Goal: Check status: Check status

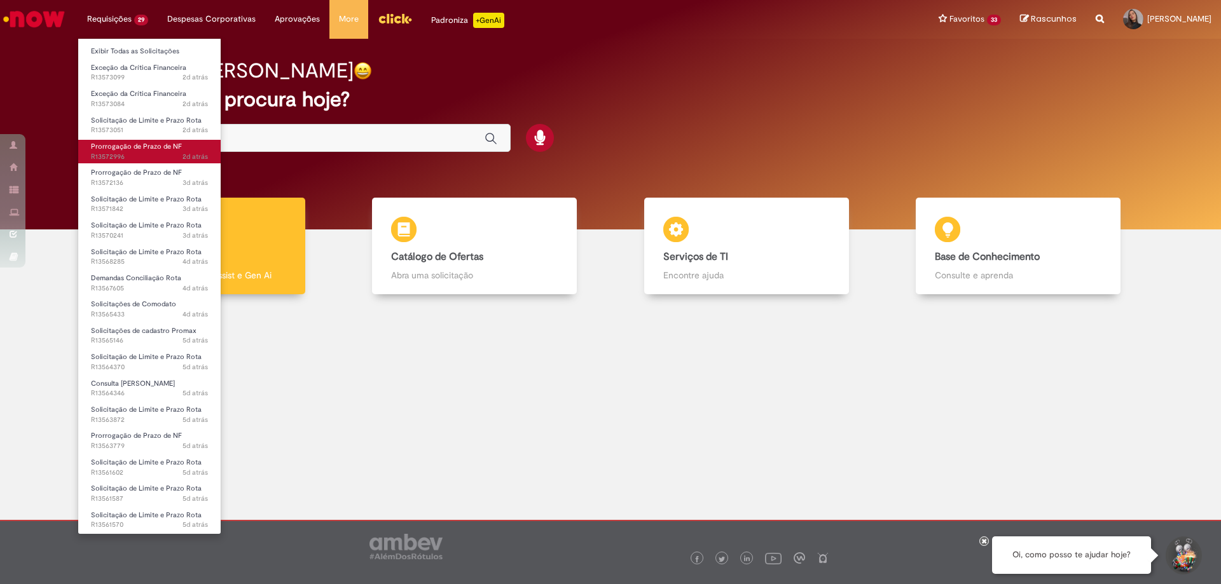
click at [144, 148] on span "Prorrogação de Prazo de NF" at bounding box center [136, 147] width 91 height 10
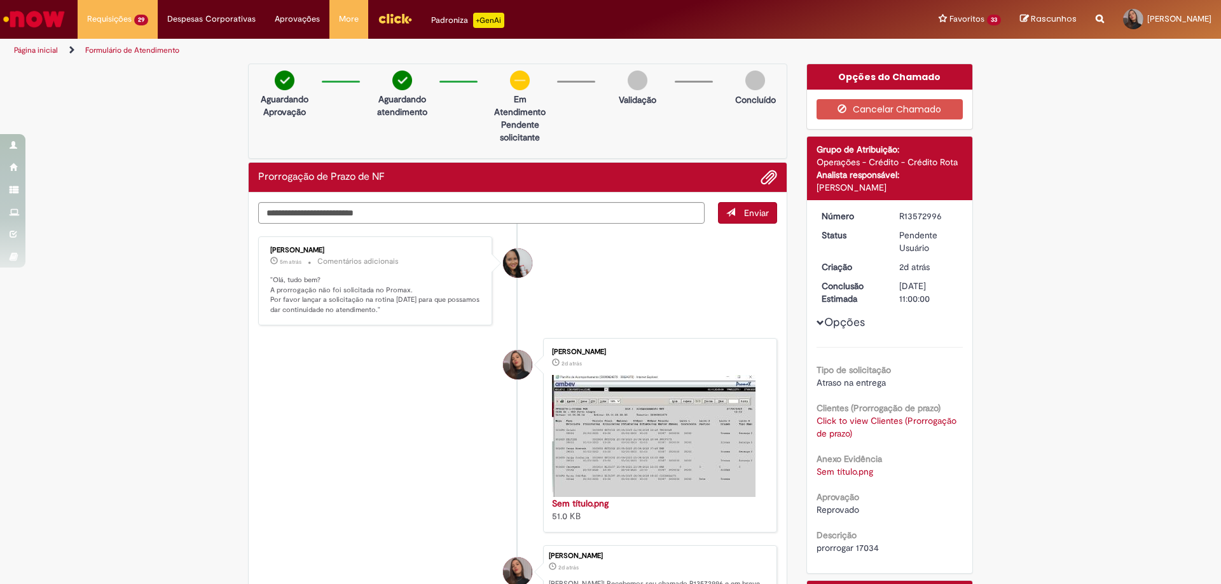
scroll to position [127, 0]
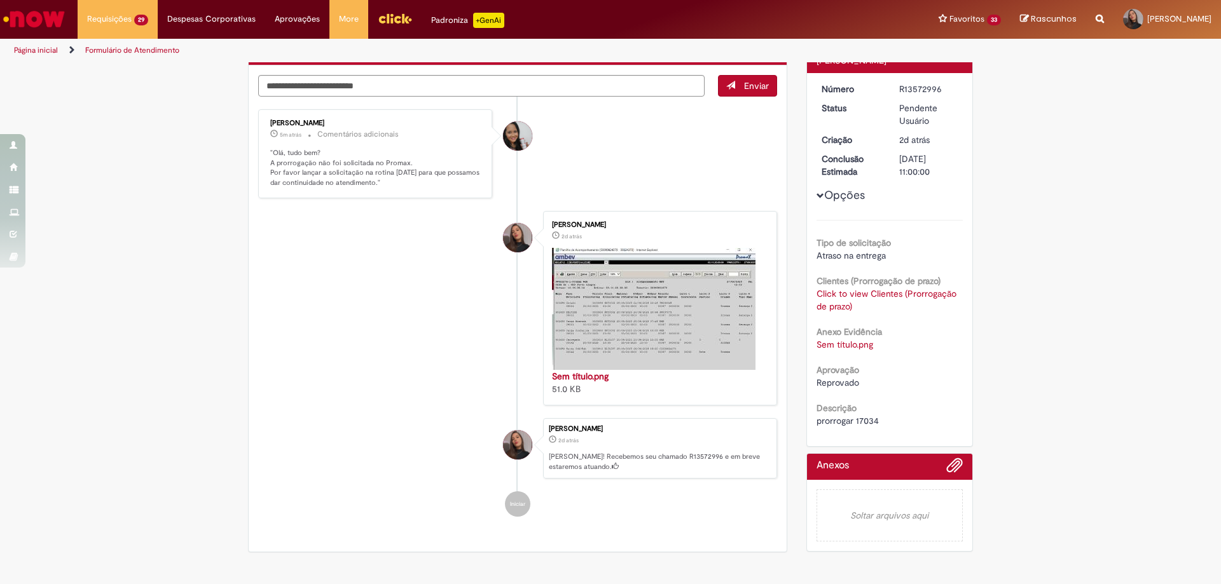
click at [865, 422] on span "prorrogar 17034" at bounding box center [847, 420] width 62 height 11
copy span "17034"
click at [881, 289] on link "Click to view Clientes (Prorrogação de prazo)" at bounding box center [886, 300] width 140 height 24
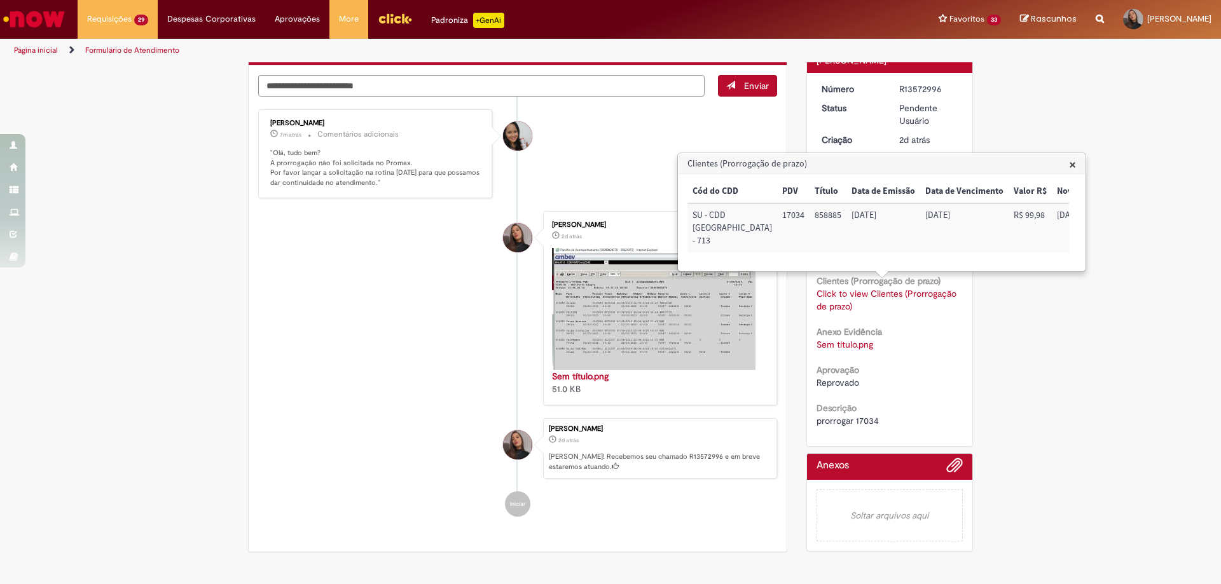
click at [420, 443] on li "[PERSON_NAME] 2d atrás 2 dias atrás [PERSON_NAME]! Recebemos seu chamado R13572…" at bounding box center [517, 448] width 519 height 61
click at [482, 84] on textarea "Digite sua mensagem aqui..." at bounding box center [481, 86] width 446 height 22
type textarea "**********"
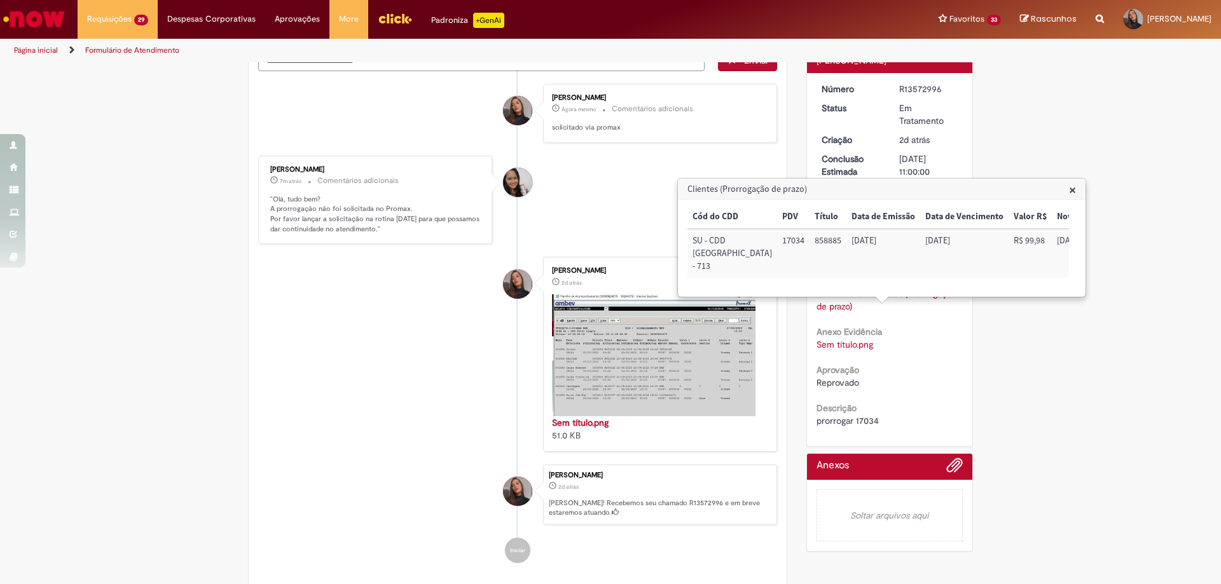
scroll to position [102, 0]
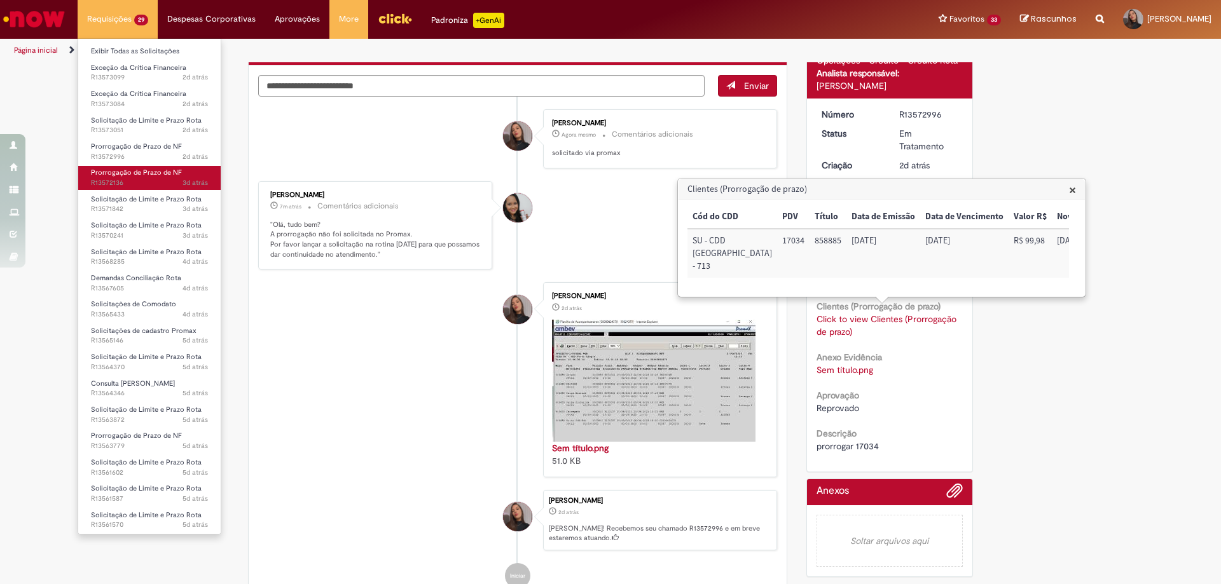
click at [141, 182] on span "3d atrás 3 dias atrás R13572136" at bounding box center [149, 183] width 117 height 10
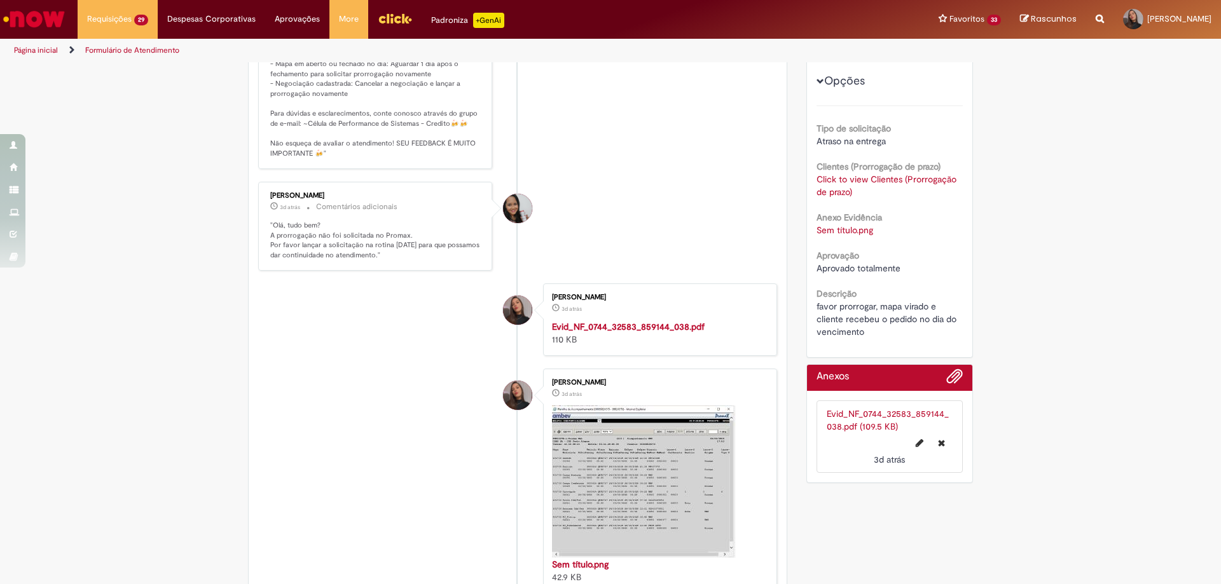
scroll to position [127, 0]
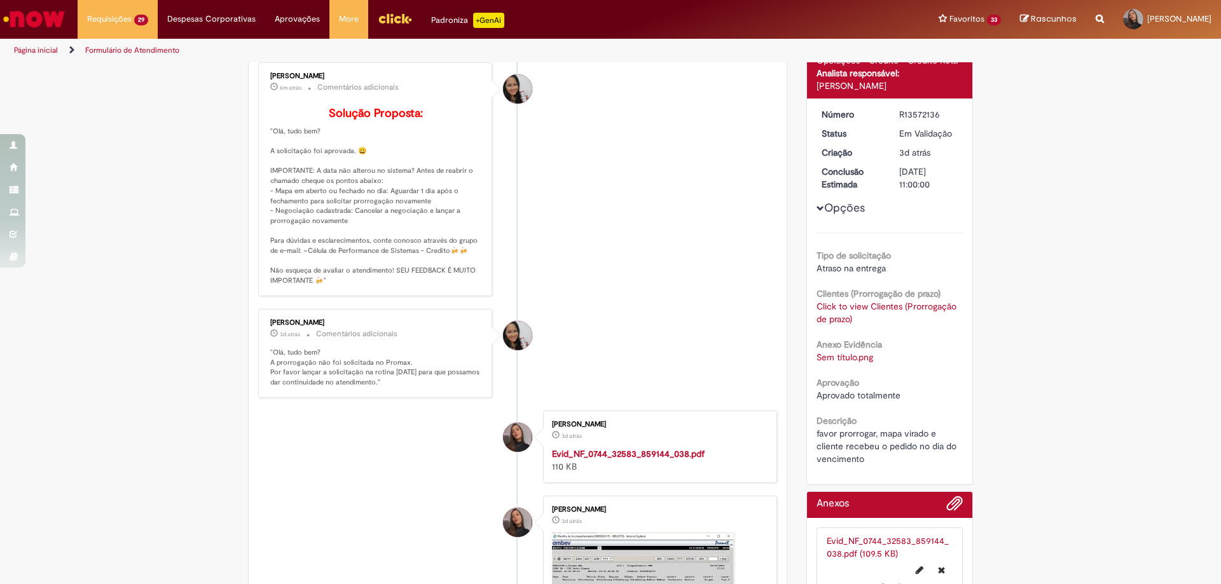
click at [844, 308] on link "Click to view Clientes (Prorrogação de prazo)" at bounding box center [886, 313] width 140 height 24
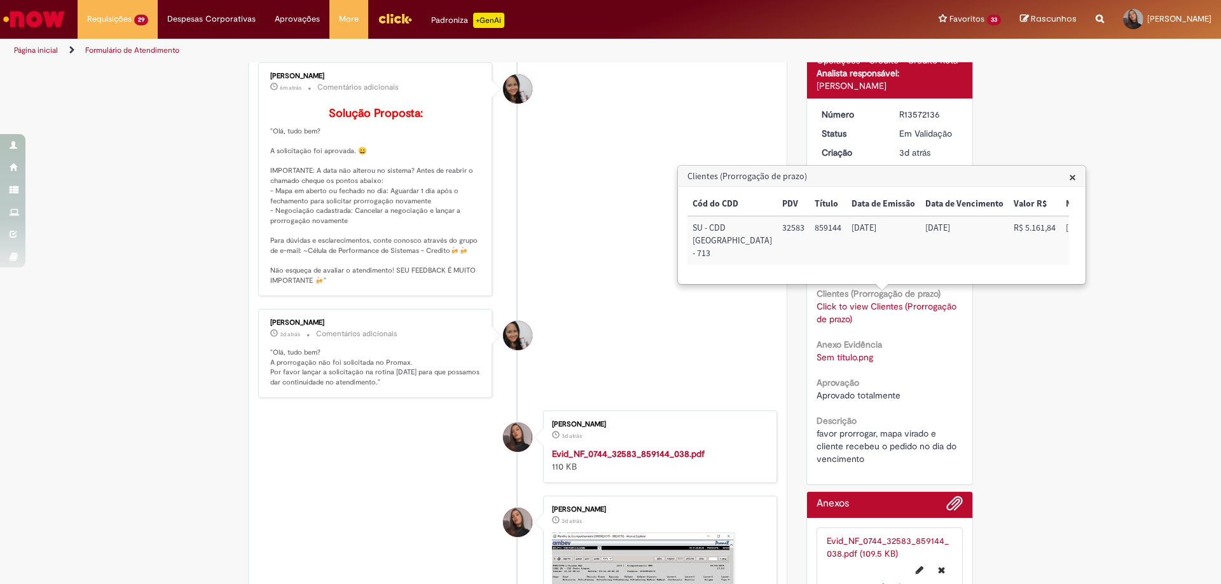
click at [777, 226] on td "32583" at bounding box center [793, 240] width 32 height 49
copy td "32583"
click at [616, 355] on li "[PERSON_NAME] 3d atrás 3 dias atrás Comentários adicionais "Olá, tudo bem? A pr…" at bounding box center [517, 353] width 519 height 89
